Goal: Transaction & Acquisition: Purchase product/service

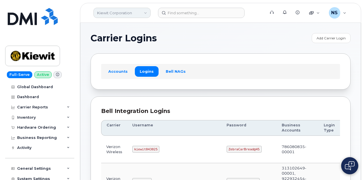
click at [121, 17] on link "Kiewit Corporation" at bounding box center [121, 13] width 57 height 10
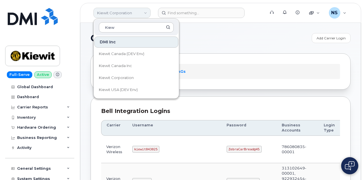
type input "Kie"
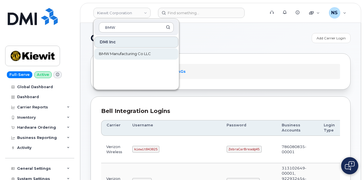
type input "BMW"
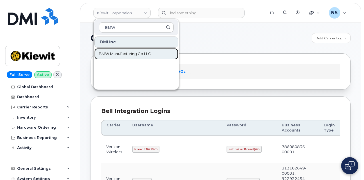
click at [152, 50] on link "BMW Manufacturing Co LLC" at bounding box center [136, 53] width 84 height 11
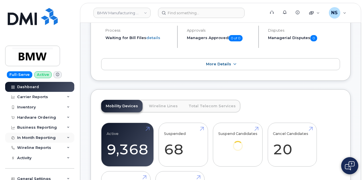
scroll to position [86, 0]
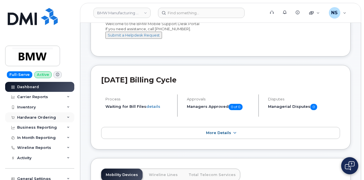
click at [39, 121] on div "Hardware Ordering" at bounding box center [39, 118] width 69 height 10
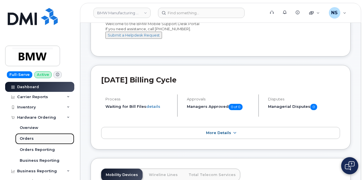
click at [25, 143] on link "Orders" at bounding box center [44, 138] width 59 height 11
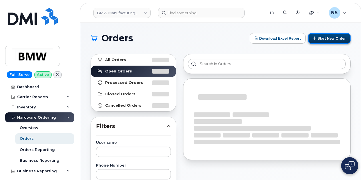
click at [341, 39] on button "Start New Order" at bounding box center [329, 38] width 43 height 11
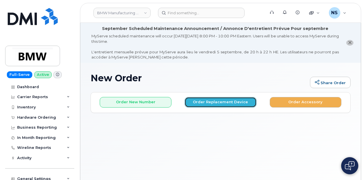
click at [205, 102] on button "Order Replacement Device" at bounding box center [221, 102] width 72 height 11
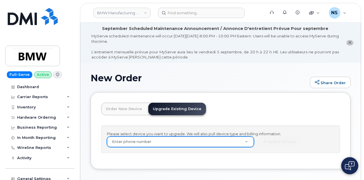
drag, startPoint x: 166, startPoint y: 138, endPoint x: 165, endPoint y: 143, distance: 4.9
click at [165, 139] on div "Please select device you want to upgrade. We will also pull device type and bil…" at bounding box center [220, 140] width 239 height 28
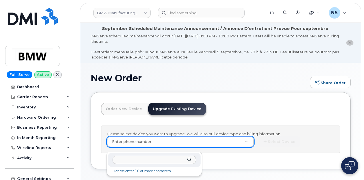
drag, startPoint x: 165, startPoint y: 143, endPoint x: 166, endPoint y: 145, distance: 2.9
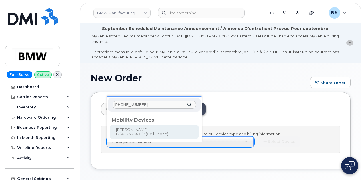
type input "864-337-4163"
type input "911533"
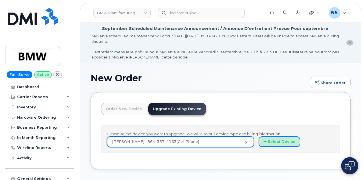
click at [259, 147] on button "Select Device" at bounding box center [280, 142] width 42 height 11
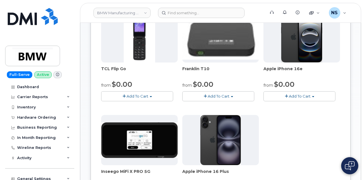
scroll to position [196, 0]
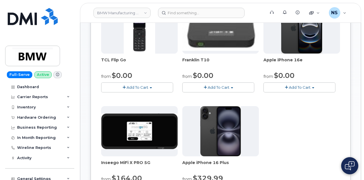
click at [263, 93] on button "Add To Cart" at bounding box center [299, 88] width 72 height 10
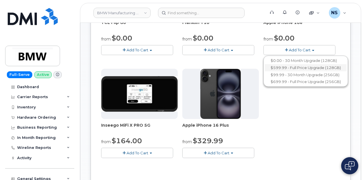
scroll to position [225, 0]
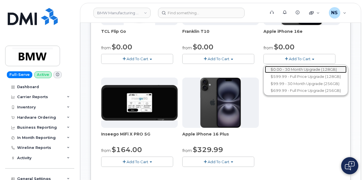
click at [265, 73] on link "$0.00 - 30 Month Upgrade (128GB)" at bounding box center [306, 69] width 82 height 7
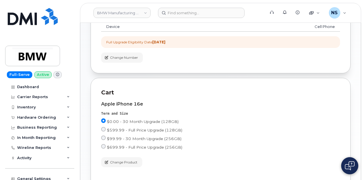
drag, startPoint x: 301, startPoint y: 144, endPoint x: 277, endPoint y: 131, distance: 27.8
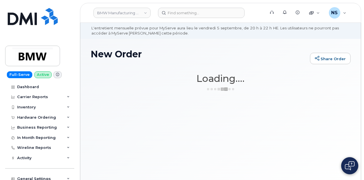
scroll to position [43, 0]
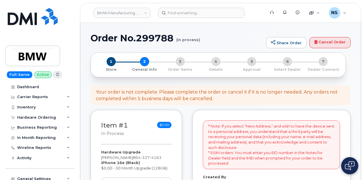
select select
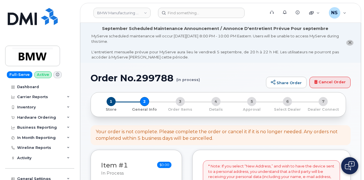
click at [138, 79] on h1 "Order No.299788 (in process)" at bounding box center [177, 78] width 173 height 10
copy h1 "299788"
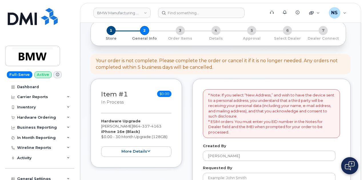
scroll to position [114, 0]
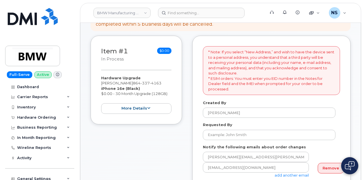
drag, startPoint x: 125, startPoint y: 115, endPoint x: 152, endPoint y: 117, distance: 27.0
click at [125, 115] on div "Item #1 in process $0.00 Hardware Upgrade [PERSON_NAME] [PHONE_NUMBER] iPhone 1…" at bounding box center [136, 80] width 91 height 89
click at [157, 108] on button "more details" at bounding box center [136, 108] width 70 height 11
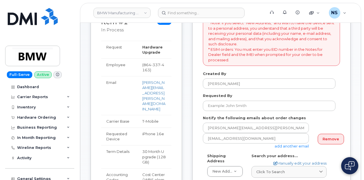
scroll to position [171, 0]
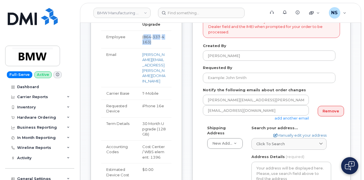
drag, startPoint x: 147, startPoint y: 35, endPoint x: 171, endPoint y: 34, distance: 24.6
click at [162, 39] on td "( [PHONE_NUMBER] )" at bounding box center [154, 40] width 34 height 18
copy td "[PHONE_NUMBER] )"
click at [187, 101] on div "Item #1 in process $0.00 Hardware Upgrade Freddie Knox 864 337 4163 iPhone 16e …" at bounding box center [221, 153] width 260 height 348
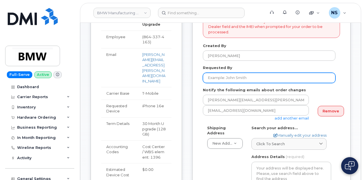
click at [226, 79] on input "Requested By" at bounding box center [269, 78] width 133 height 10
type input "Freedie"
type input "Freddie Knox"
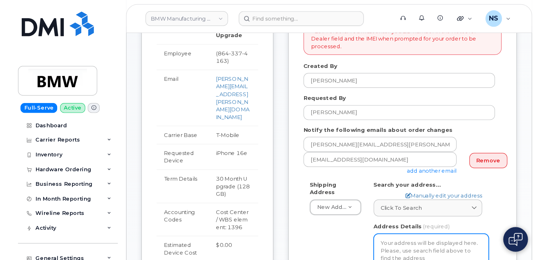
scroll to position [172, 0]
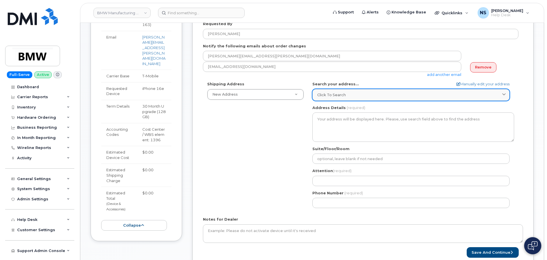
click at [335, 89] on link "Click to search" at bounding box center [410, 95] width 197 height 12
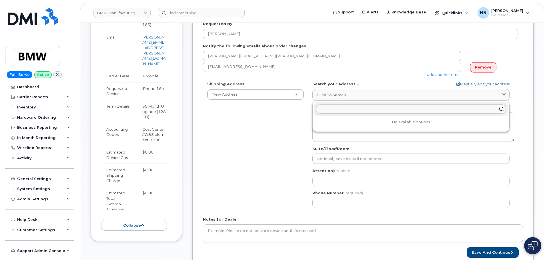
click at [351, 107] on input "text" at bounding box center [411, 109] width 190 height 9
paste input "1400 highway 101 south greer sc 29651"
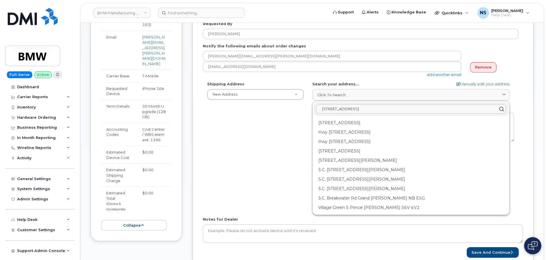
type input "1400 highway 101 south greer sc 29651"
click at [364, 79] on form "* Note: If you select “New Address,” and wish to have the device sent to a pers…" at bounding box center [363, 115] width 320 height 286
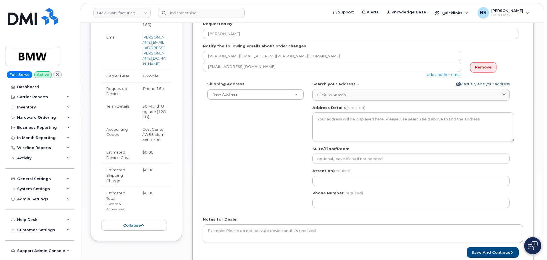
click at [364, 81] on form "* Note: If you select “New Address,” and wish to have the device sent to a pers…" at bounding box center [363, 115] width 320 height 286
click at [364, 83] on link "Manually edit your address" at bounding box center [482, 83] width 53 height 5
select select
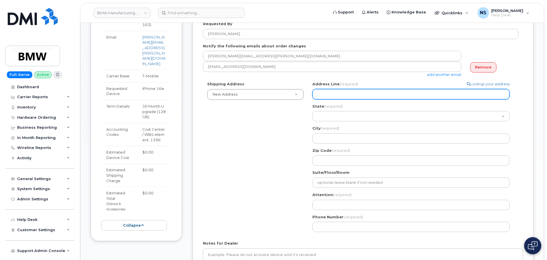
drag, startPoint x: 347, startPoint y: 102, endPoint x: 347, endPoint y: 99, distance: 3.1
click at [347, 101] on div "Address Line (required) Lookup your address State (required) Alabama Alaska Ame…" at bounding box center [413, 123] width 202 height 84
click at [347, 99] on input "Address Line (required)" at bounding box center [410, 94] width 197 height 10
paste input "1400 highway 101 south greer sc 29651"
select select
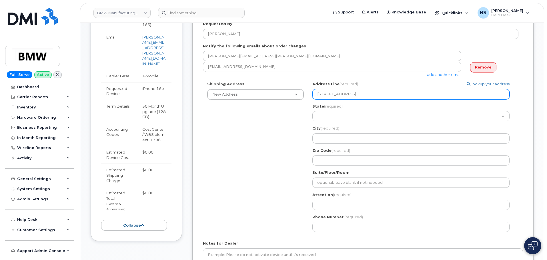
drag, startPoint x: 399, startPoint y: 91, endPoint x: 353, endPoint y: 95, distance: 45.5
click at [353, 95] on input "1400 highway 101 south greer sc 29651" at bounding box center [410, 94] width 197 height 10
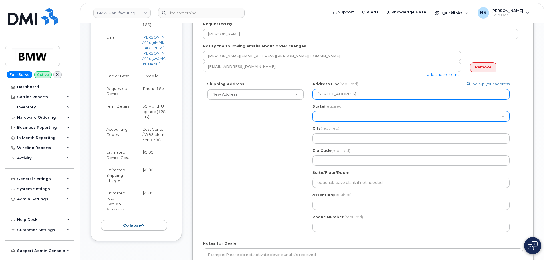
type input "1400 highway 101 south greer sc 29651"
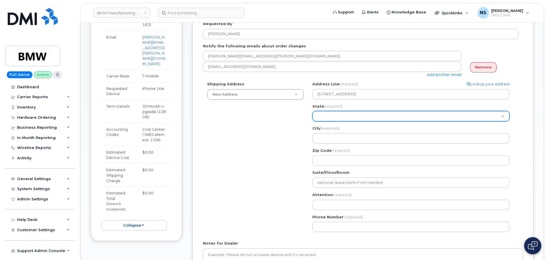
click at [344, 114] on select "Alabama Alaska American Samoa Arizona Arkansas California Colorado Connecticut …" at bounding box center [410, 116] width 197 height 10
select select "SC"
click at [312, 111] on select "Alabama Alaska American Samoa Arizona Arkansas California Colorado Connecticut …" at bounding box center [410, 116] width 197 height 10
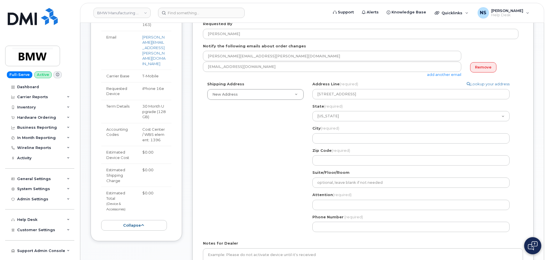
click at [331, 132] on div "City (required) 1400 highway 101 south greer sc 29651, SC, USA" at bounding box center [413, 135] width 202 height 18
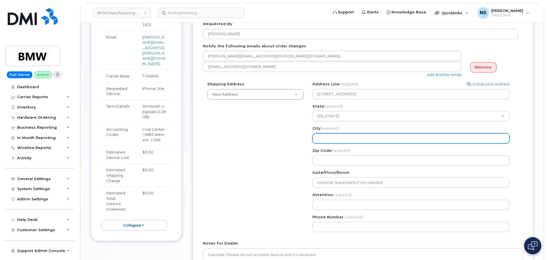
drag, startPoint x: 331, startPoint y: 136, endPoint x: 338, endPoint y: 139, distance: 7.2
click at [332, 137] on input "City (required)" at bounding box center [410, 138] width 197 height 10
paste input "south greer sc 29651"
select select
type input "south greer sc 29651"
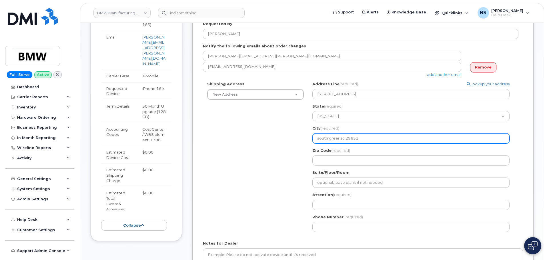
drag, startPoint x: 368, startPoint y: 141, endPoint x: 340, endPoint y: 139, distance: 28.1
click at [340, 139] on input "south greer sc 29651" at bounding box center [410, 138] width 197 height 10
select select
type input "south greer"
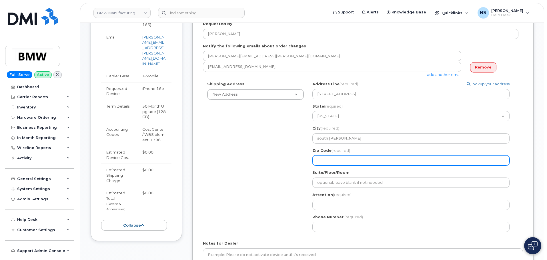
paste input "sc 29651"
select select
type input "sc 29651"
drag, startPoint x: 323, startPoint y: 162, endPoint x: 308, endPoint y: 162, distance: 14.9
click at [308, 162] on div "Shipping Address New Address New Address 307 Londonderry Ct BMW MC Plant BMW No…" at bounding box center [360, 158] width 315 height 155
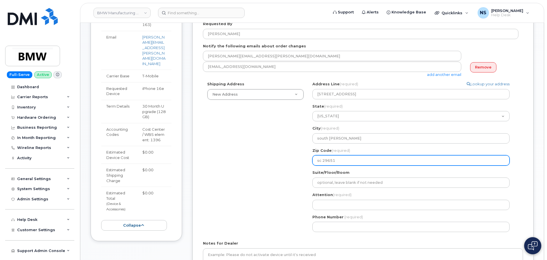
select select
type input "29651"
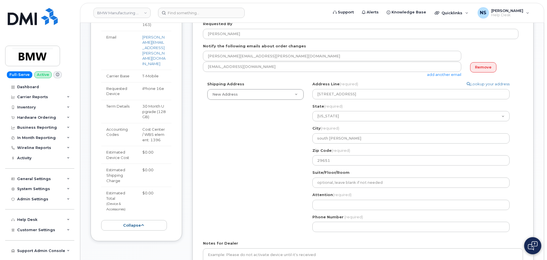
click at [339, 180] on div "SC south greer Search your address... Manually edit your address Click to searc…" at bounding box center [413, 158] width 210 height 155
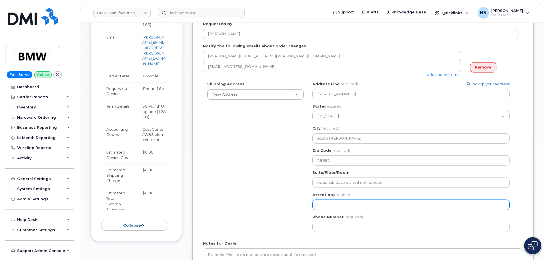
click at [338, 180] on input "Attention (required)" at bounding box center [410, 205] width 197 height 10
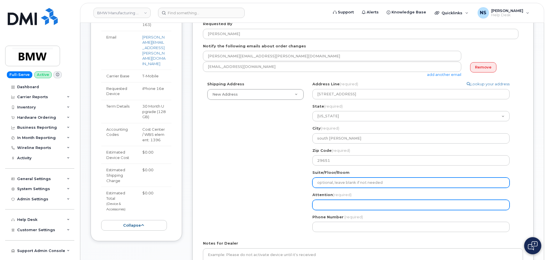
select select
type input "G"
select select
type input "GF"
select select
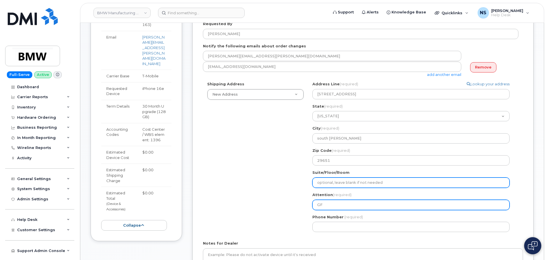
type input "G"
select select
type input "F"
select select
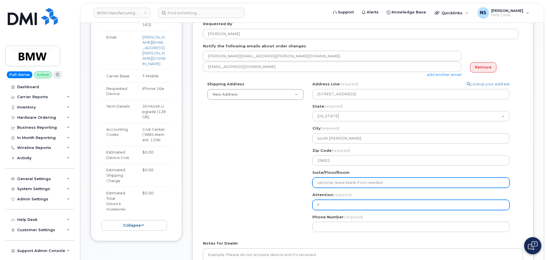
type input "Fr"
select select
type input "Frr"
select select
type input "Fr"
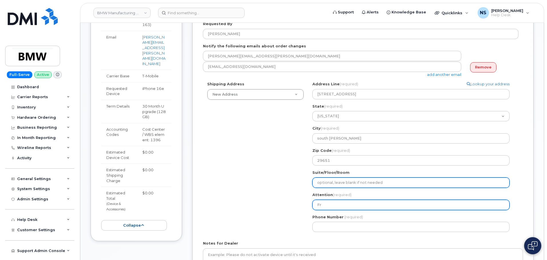
select select
type input "Fre"
select select
type input "Fred"
select select
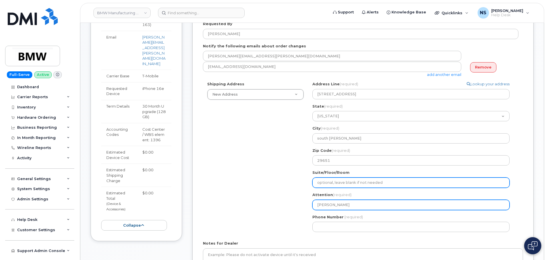
type input "Fredd"
select select
type input "Freddi"
select select
type input "Freddie"
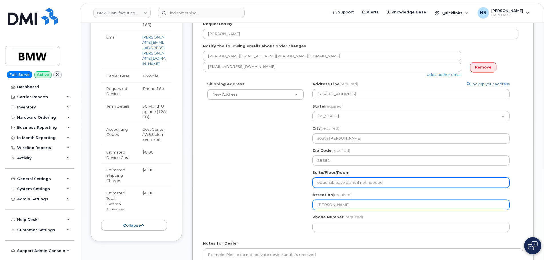
select select
type input "Freddie K"
select select
type input "Freddie Kn"
select select
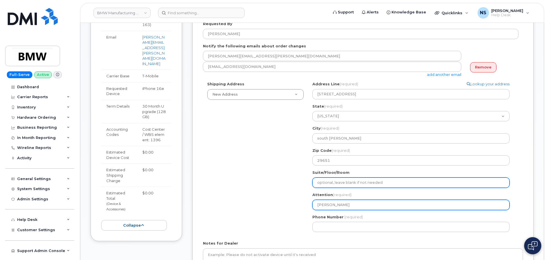
type input "Freddie Kno"
select select
type input "Freddie Knoi"
select select
type input "Freddie Knoix"
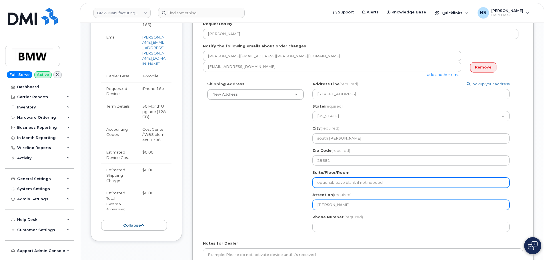
select select
type input "Freddie Knoi"
select select
type input "Freddie Kno"
select select
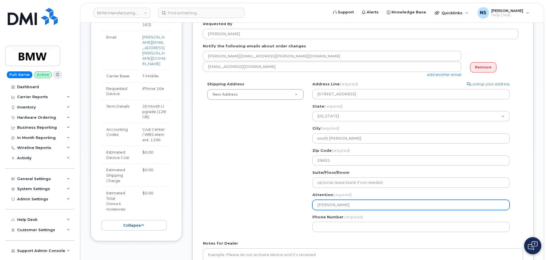
type input "[PERSON_NAME]"
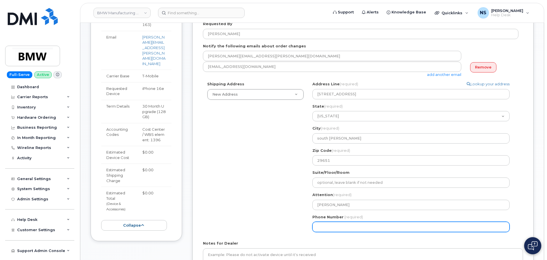
drag, startPoint x: 327, startPoint y: 226, endPoint x: 291, endPoint y: 194, distance: 48.2
click at [327, 180] on input "Phone Number" at bounding box center [410, 227] width 197 height 10
paste input "8645671865"
select select
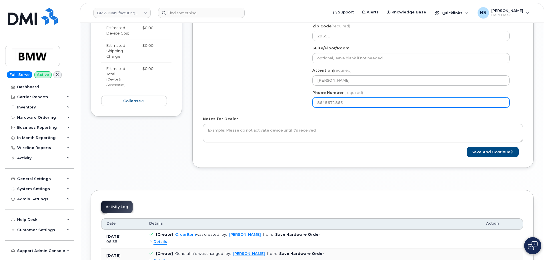
scroll to position [372, 0]
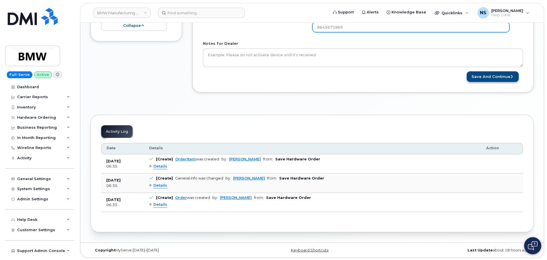
type input "8645671865"
click at [364, 73] on button "Save and Continue" at bounding box center [493, 76] width 52 height 11
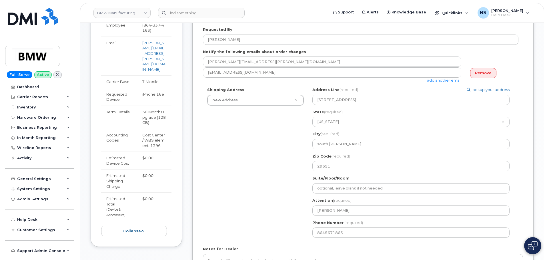
scroll to position [172, 0]
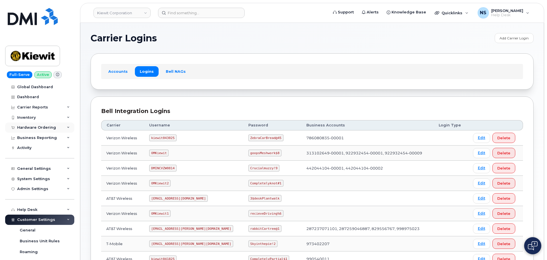
click at [42, 64] on div "Hardware Ordering" at bounding box center [36, 127] width 39 height 5
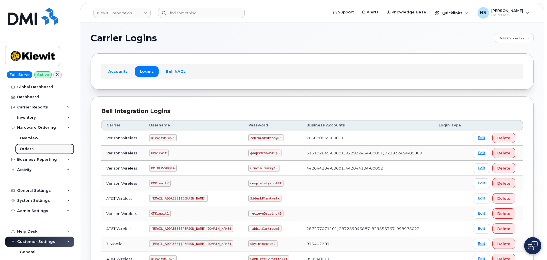
click at [44, 64] on link "Orders" at bounding box center [44, 149] width 59 height 11
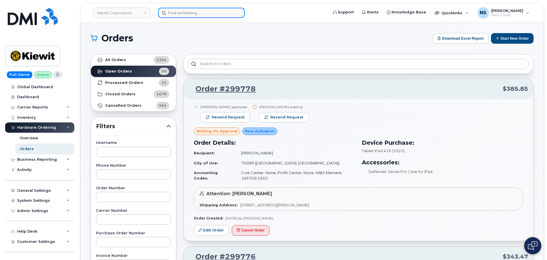
click at [179, 15] on input at bounding box center [201, 13] width 87 height 10
paste input "[PERSON_NAME]"
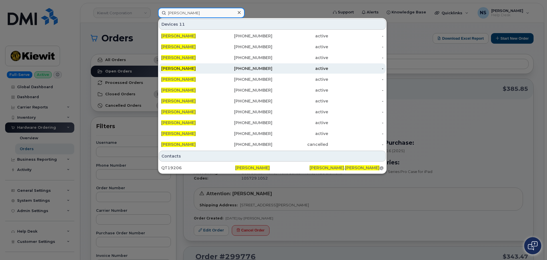
type input "[PERSON_NAME]"
click at [215, 64] on div "864-337-4163" at bounding box center [245, 69] width 56 height 6
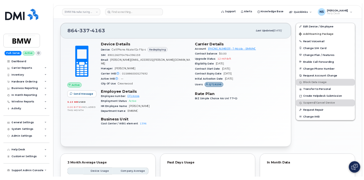
scroll to position [229, 0]
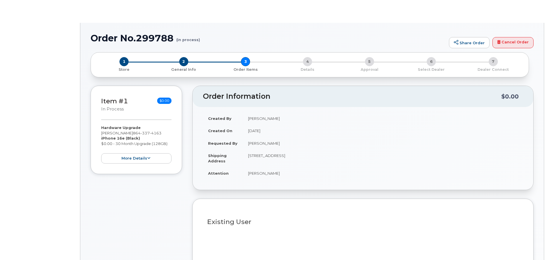
type input "[PERSON_NAME]"
type input "QT19206"
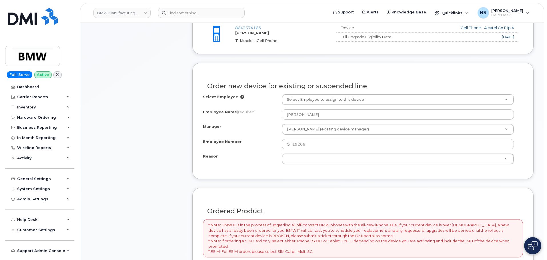
scroll to position [257, 0]
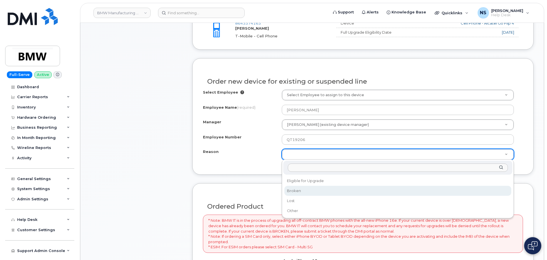
select select "broken"
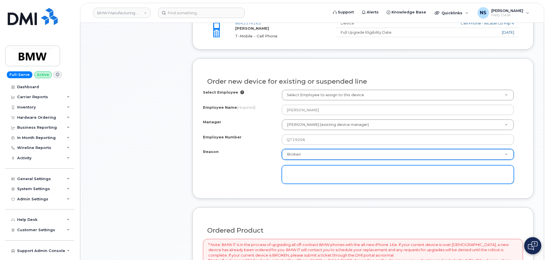
click at [305, 176] on textarea at bounding box center [398, 174] width 232 height 19
type textarea "e"
type textarea "Physical is defective, and phone doesn't seem to work either."
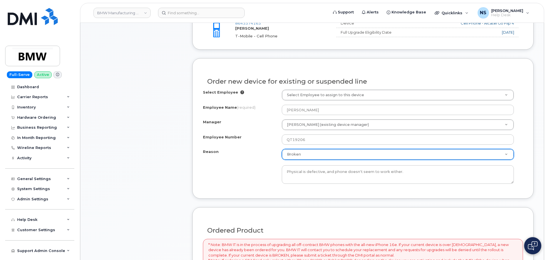
click at [276, 192] on div "Order new device for existing or suspended line Select Employee Select Employee…" at bounding box center [362, 128] width 341 height 141
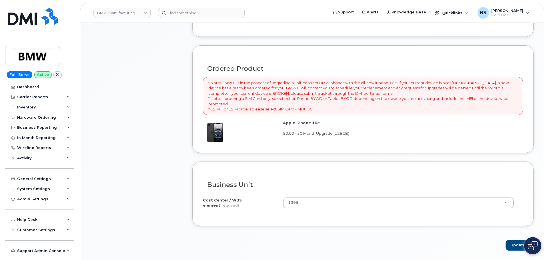
scroll to position [486, 0]
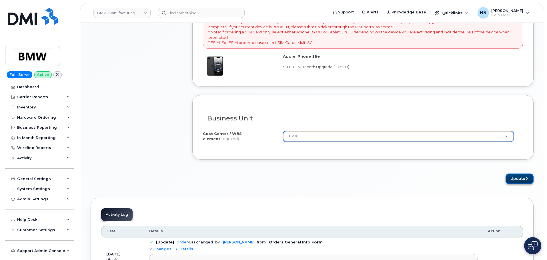
click at [518, 179] on button "Update" at bounding box center [520, 179] width 28 height 11
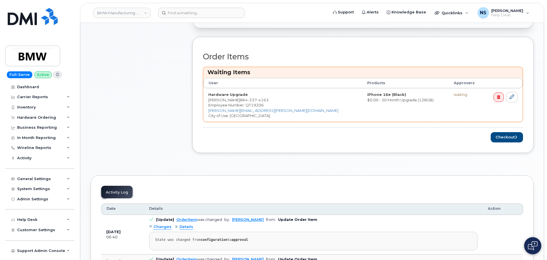
scroll to position [257, 0]
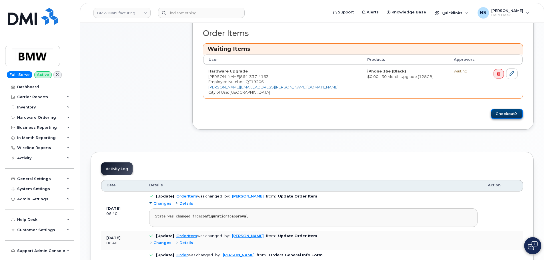
click at [498, 115] on button "Checkout" at bounding box center [507, 114] width 32 height 11
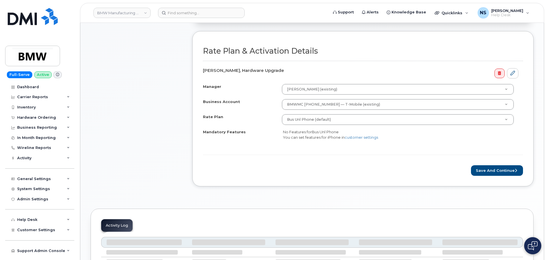
scroll to position [201, 0]
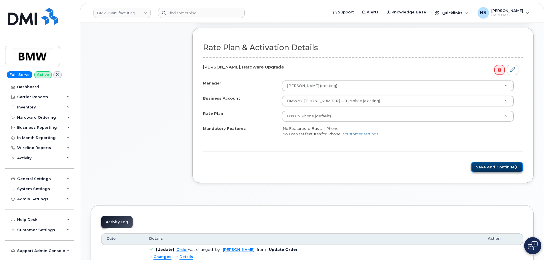
click at [475, 165] on button "Save and Continue" at bounding box center [497, 167] width 52 height 11
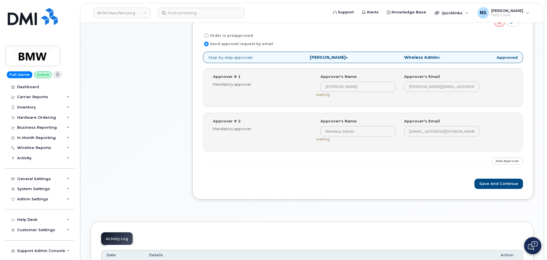
scroll to position [258, 0]
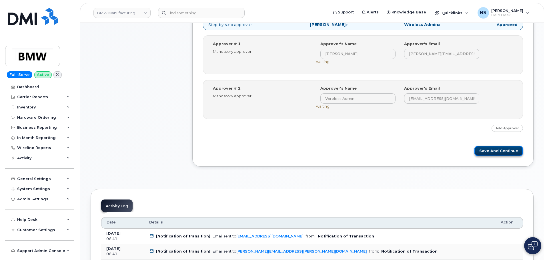
click at [483, 153] on button "Save and Continue" at bounding box center [498, 151] width 49 height 11
